Goal: Transaction & Acquisition: Purchase product/service

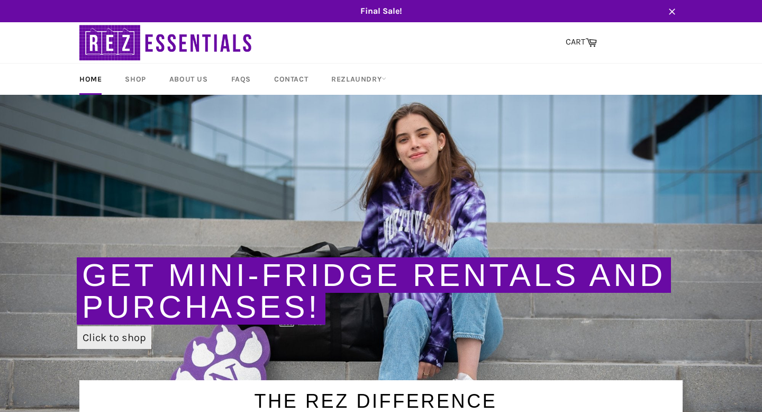
click at [113, 335] on link "Click to shop" at bounding box center [114, 337] width 74 height 23
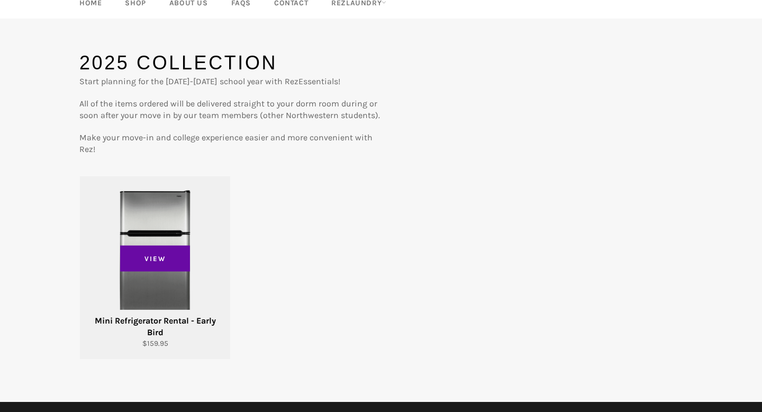
scroll to position [111, 0]
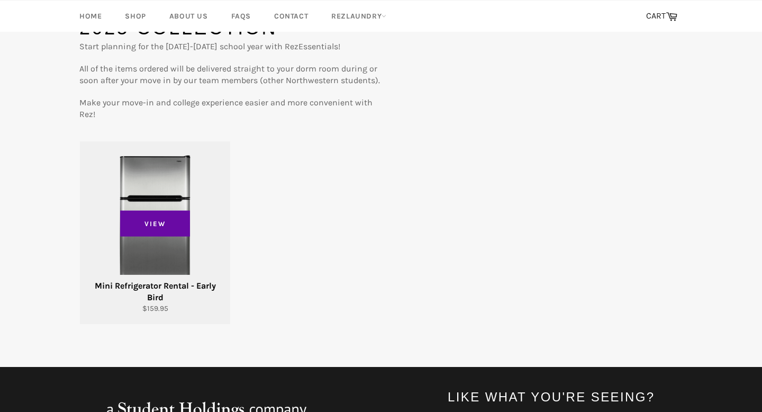
click at [176, 257] on div "View" at bounding box center [155, 232] width 150 height 183
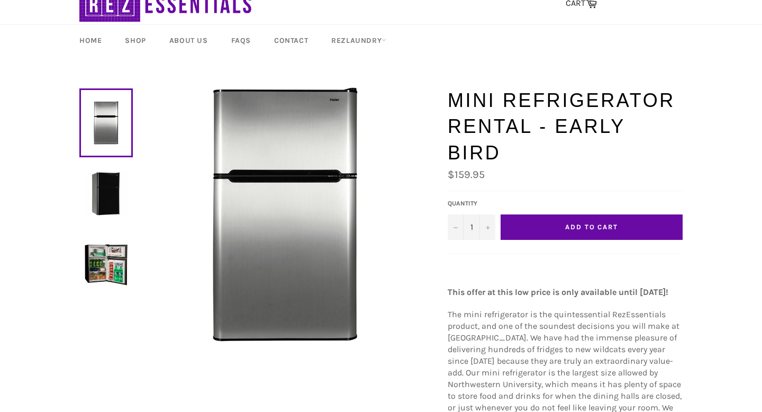
scroll to position [41, 0]
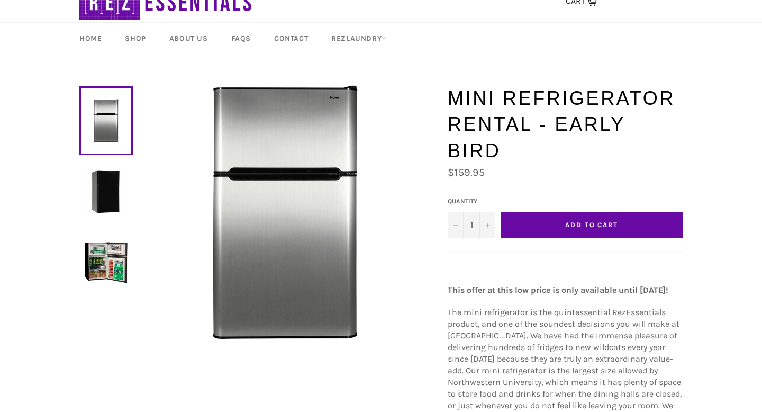
click at [102, 197] on img at bounding box center [106, 191] width 43 height 43
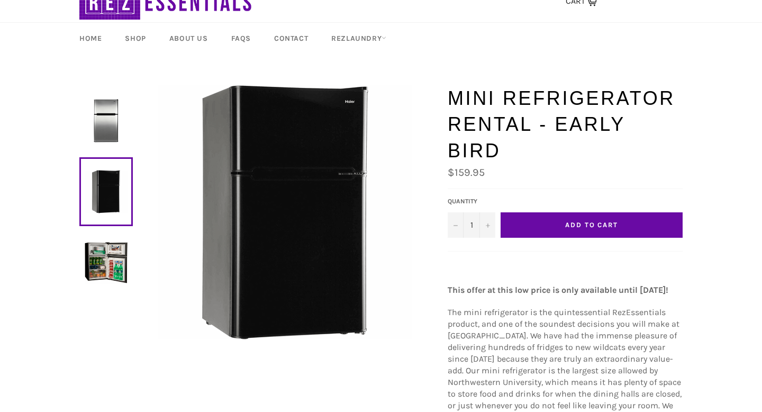
click at [103, 257] on img at bounding box center [106, 262] width 43 height 43
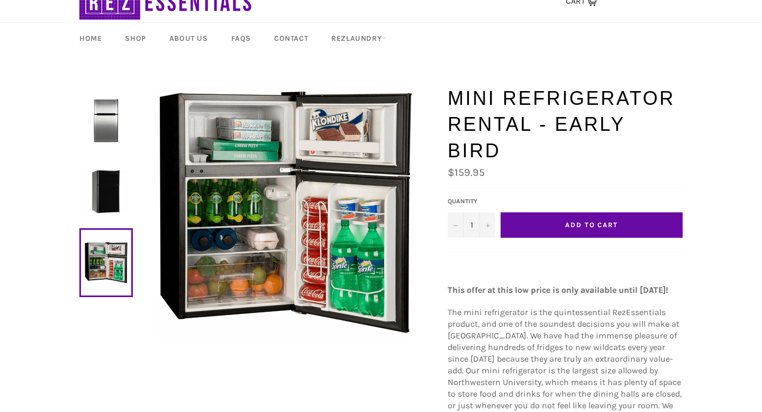
click at [109, 150] on link at bounding box center [105, 120] width 53 height 69
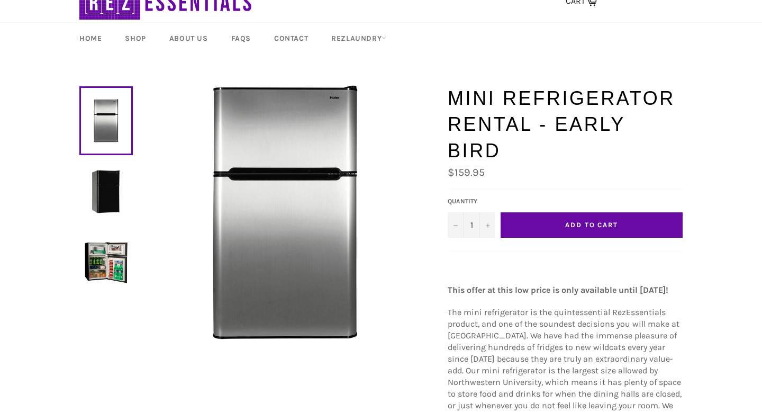
click at [110, 210] on img at bounding box center [106, 191] width 43 height 43
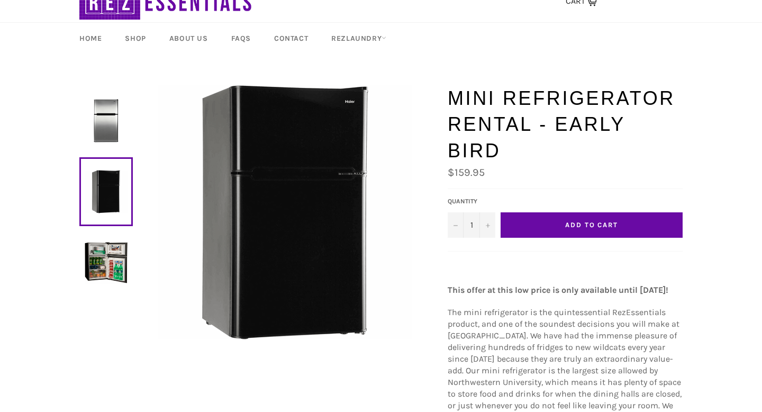
click at [104, 268] on img at bounding box center [106, 262] width 43 height 43
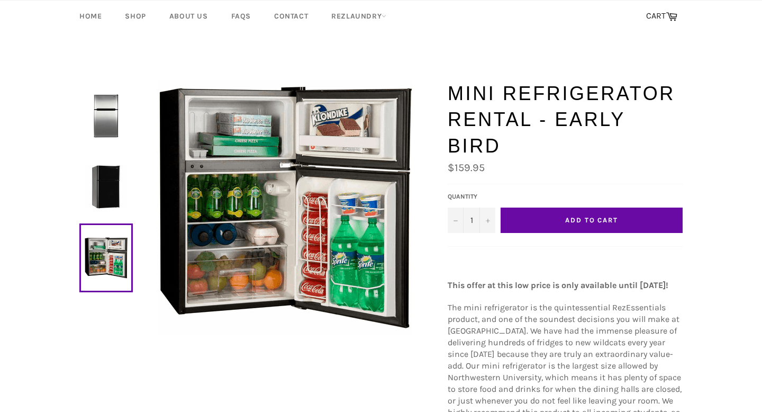
scroll to position [1, 0]
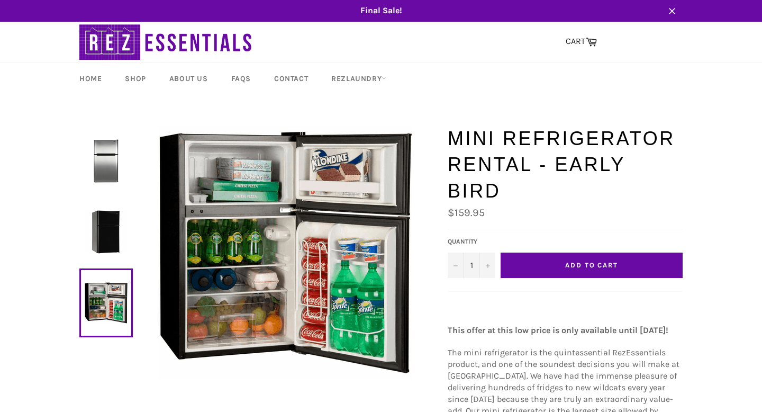
click at [536, 253] on button "Add to Cart" at bounding box center [592, 265] width 182 height 25
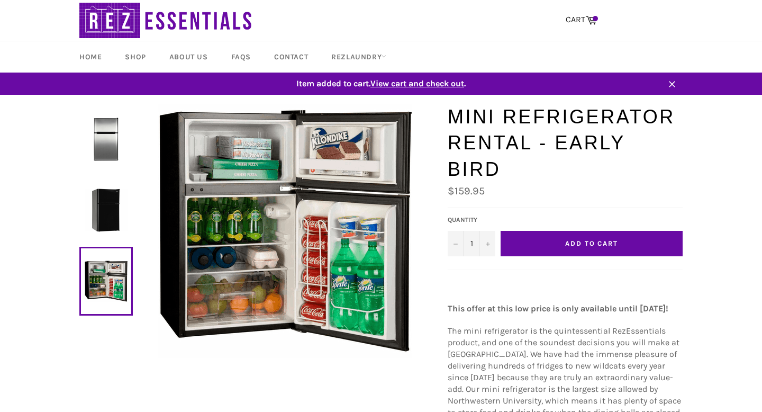
click at [411, 84] on span "View cart and check out" at bounding box center [418, 83] width 94 height 10
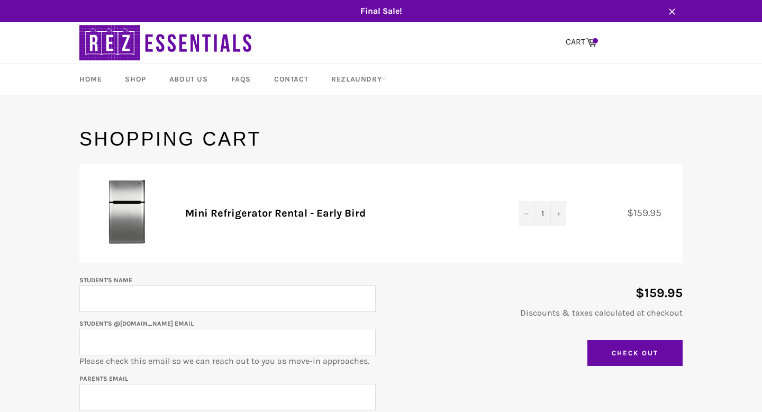
click at [151, 285] on input "Student's Name" at bounding box center [227, 298] width 296 height 26
type input "Addison Reibling"
click at [132, 350] on input "Student's @u.northwestern.edu email" at bounding box center [227, 342] width 296 height 26
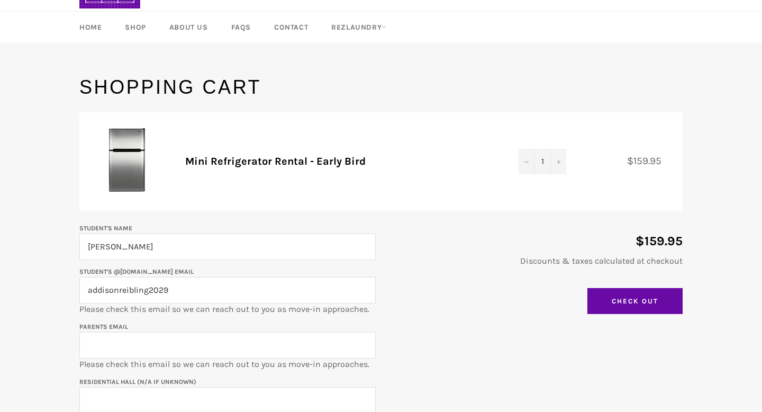
scroll to position [102, 0]
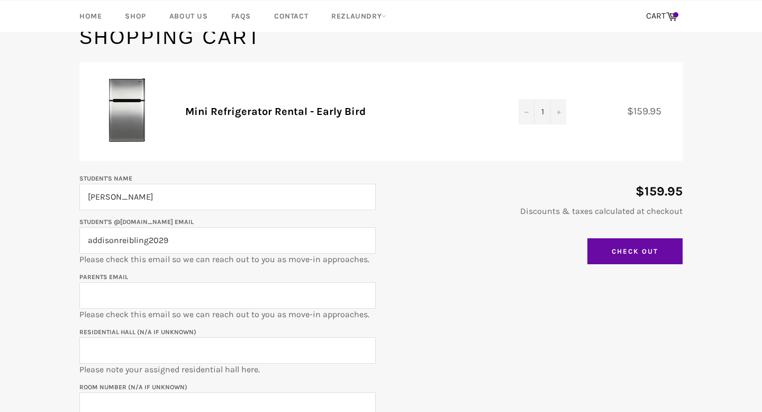
type input "addisonreibling2029"
click at [105, 302] on input "Parents email" at bounding box center [227, 295] width 296 height 26
type input "sareibling@gmail.com"
click at [90, 356] on input "Residential Hall (N/A if unknown)" at bounding box center [227, 350] width 296 height 26
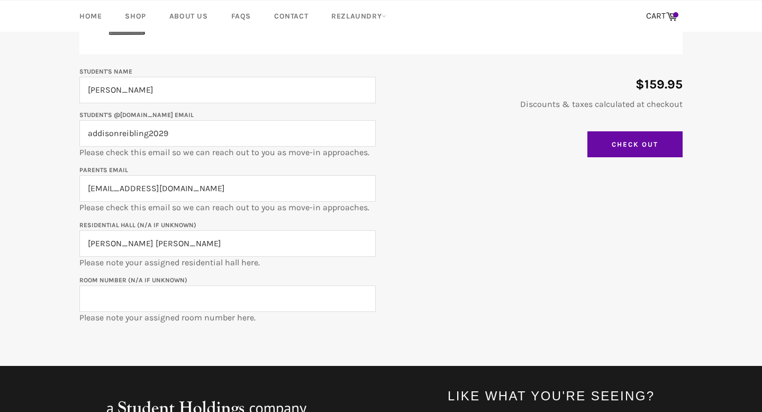
scroll to position [211, 0]
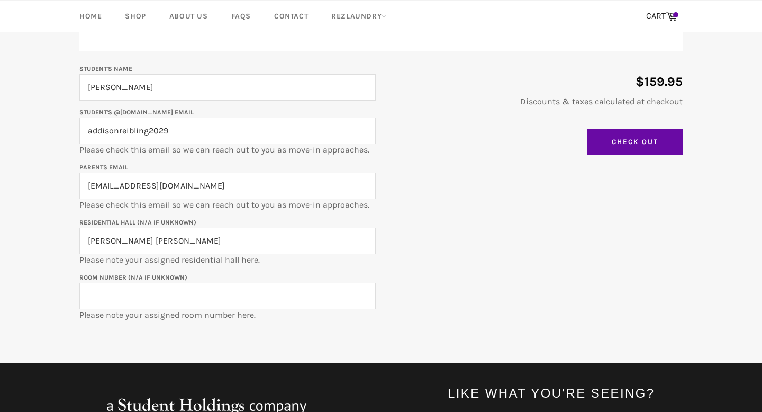
type input "Jones Hall"
click at [163, 307] on input "Room Number (N/A if unknown)" at bounding box center [227, 296] width 296 height 26
paste input "JON-0308a"
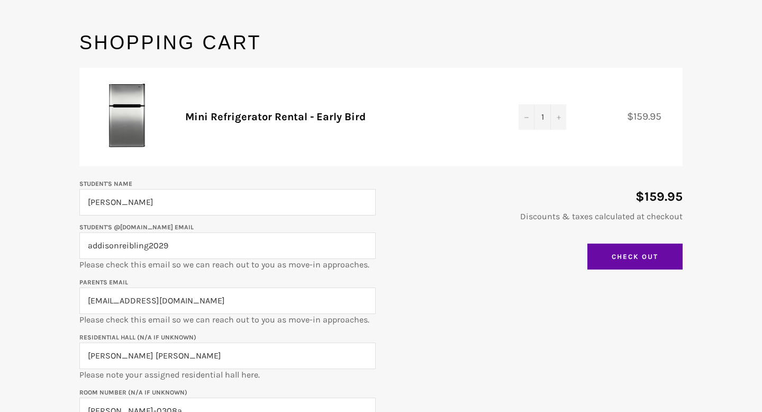
scroll to position [27, 0]
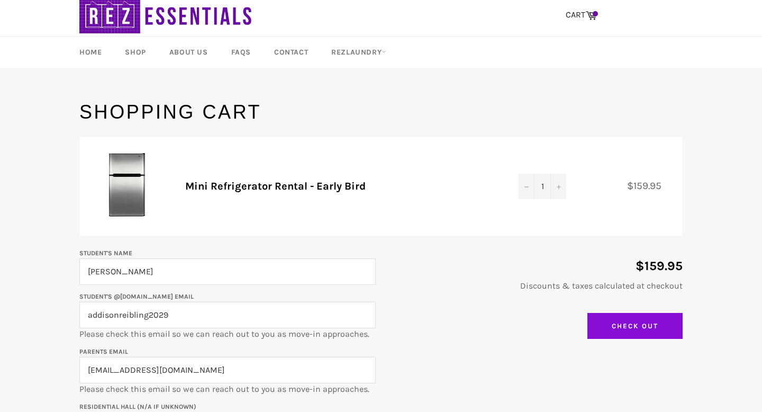
type input "JON-0308a"
click at [637, 326] on input "Check Out" at bounding box center [635, 326] width 95 height 26
